Goal: Find specific page/section: Find specific page/section

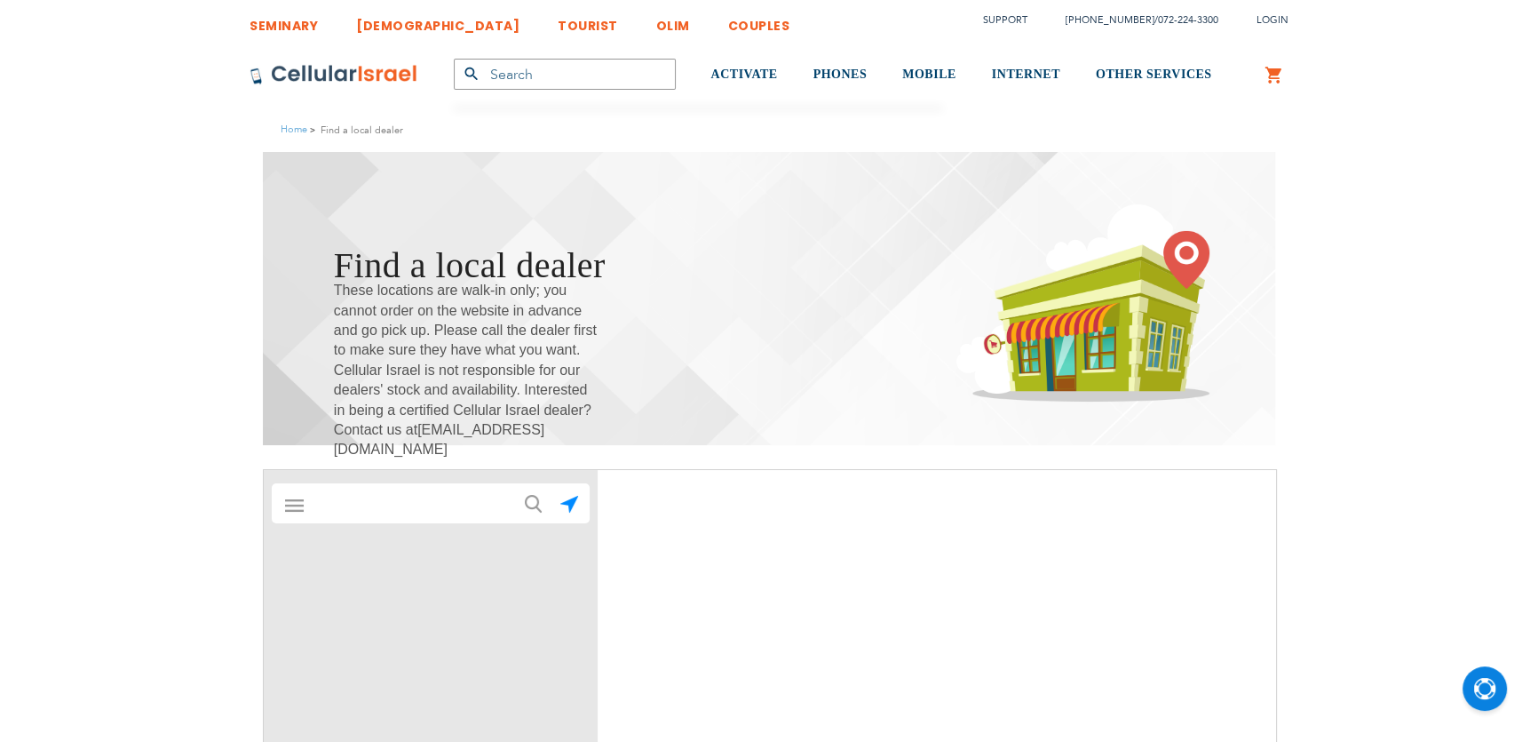
click at [377, 505] on input "text" at bounding box center [431, 504] width 248 height 36
type input "mo"
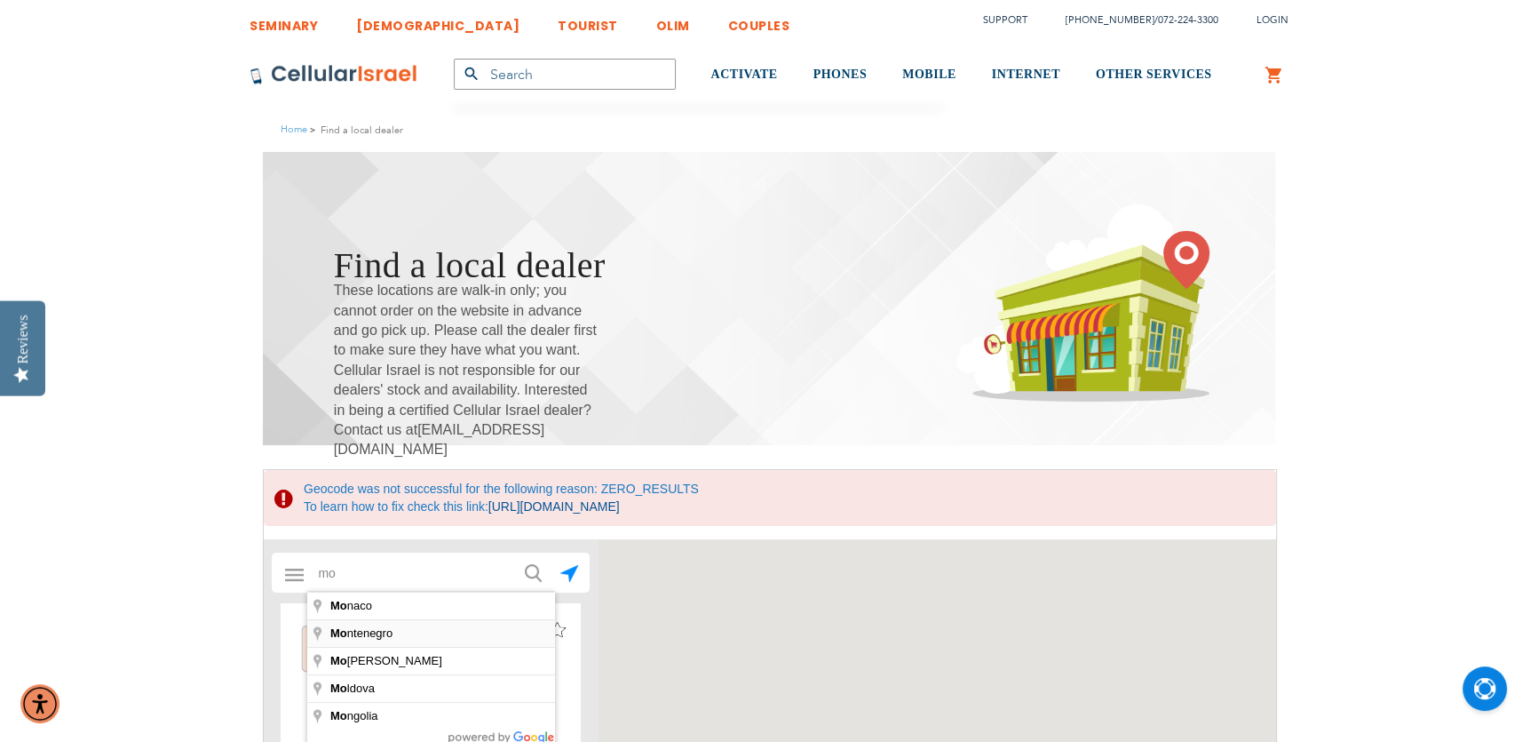
scroll to position [134, 0]
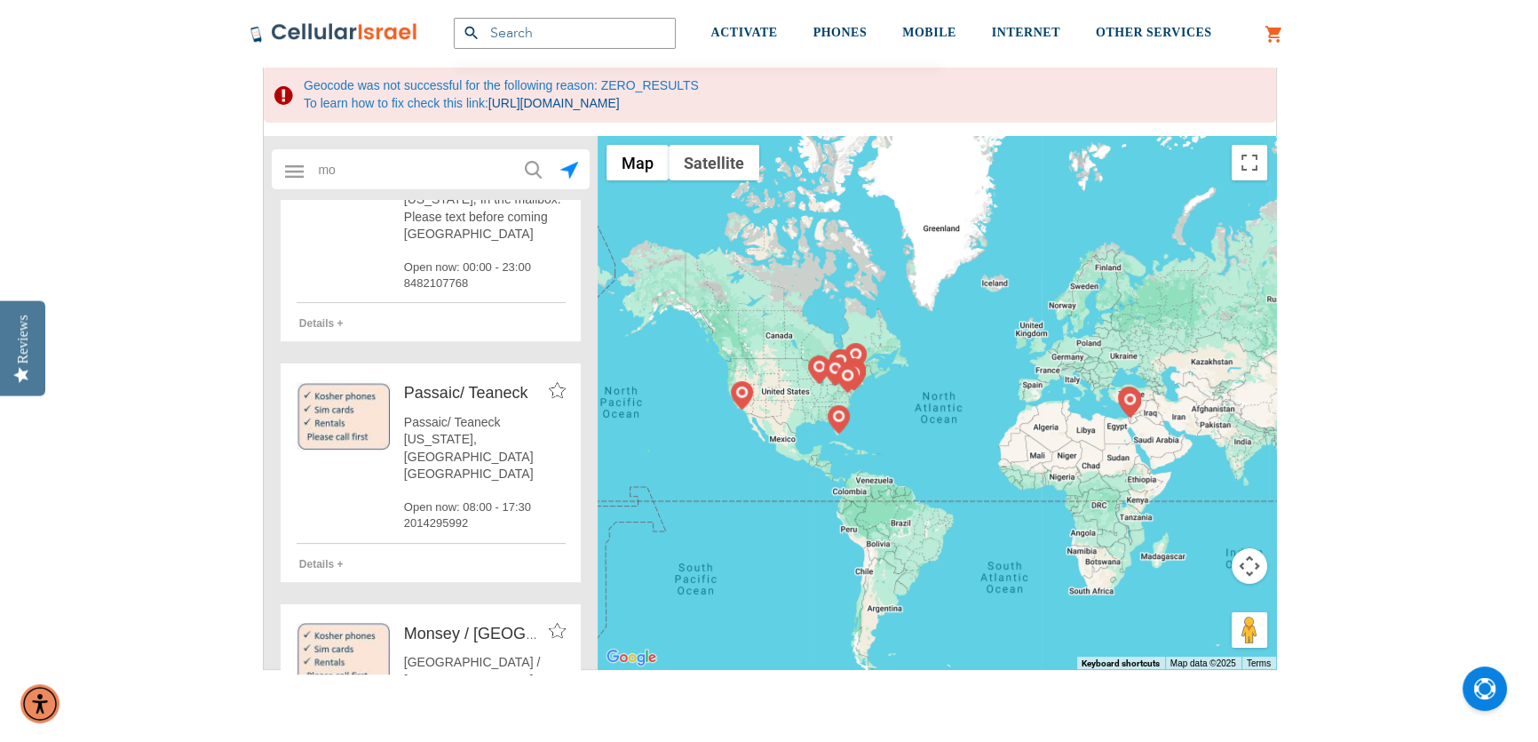
scroll to position [2018, 0]
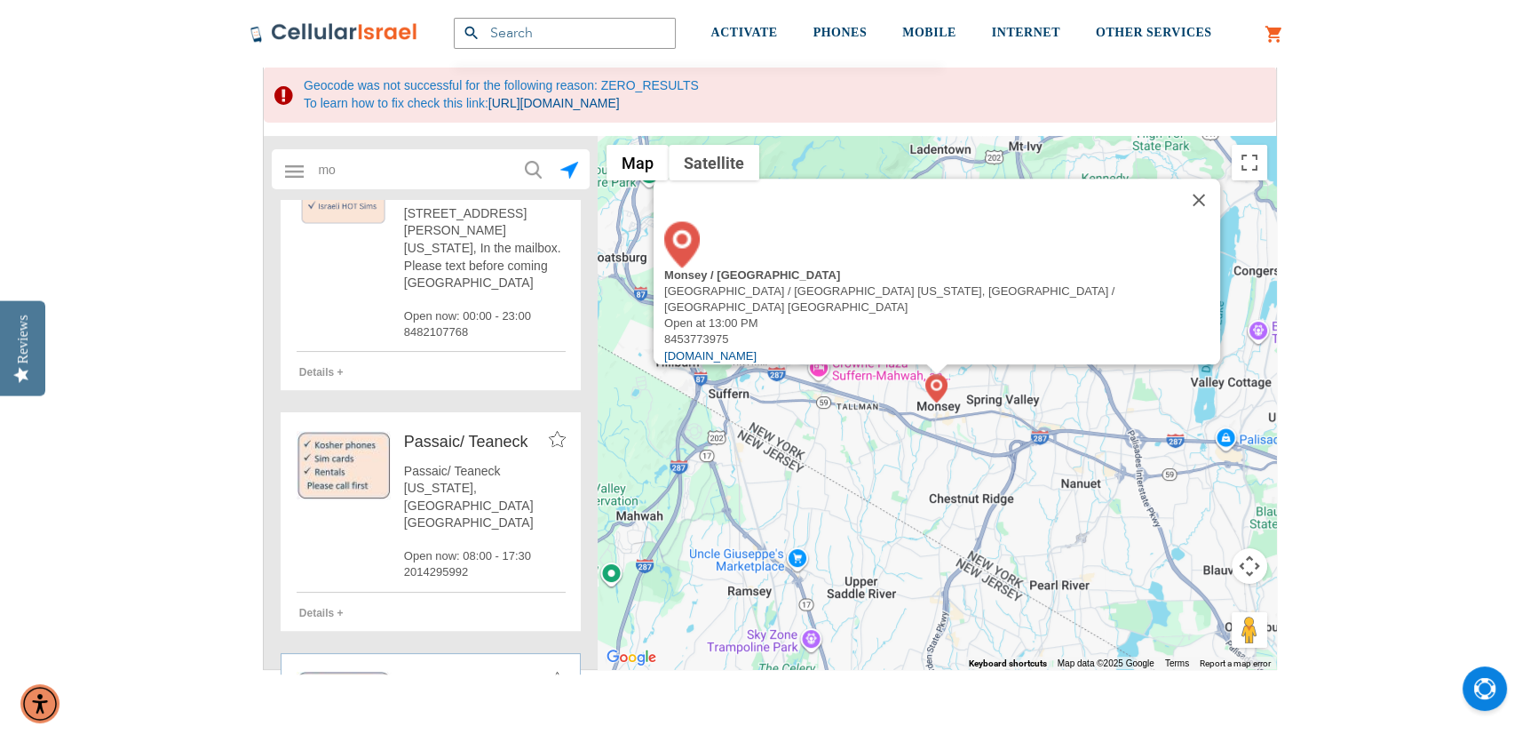
click at [326, 36] on img at bounding box center [334, 32] width 169 height 21
